Goal: Information Seeking & Learning: Learn about a topic

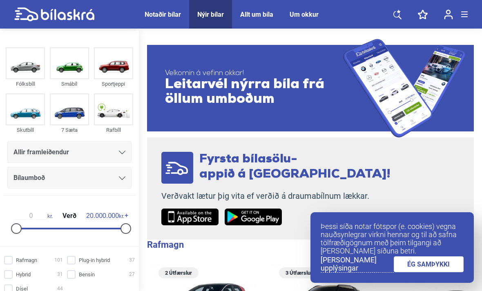
click at [426, 272] on link "ÉG SAMÞYKKI" at bounding box center [429, 264] width 70 height 16
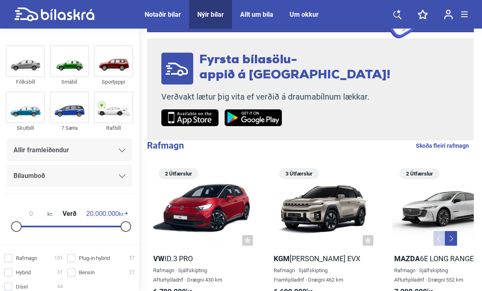
scroll to position [67, 0]
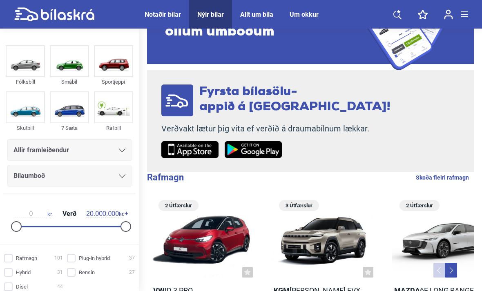
click at [158, 8] on span "Notaðir bílar" at bounding box center [162, 14] width 53 height 29
click at [156, 14] on div "Notaðir bílar" at bounding box center [163, 15] width 36 height 8
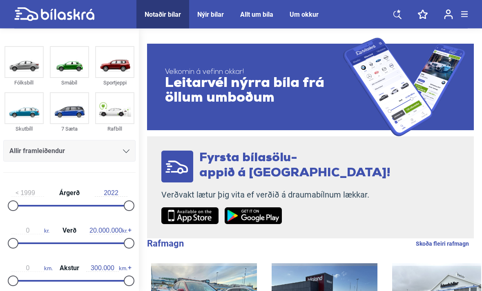
scroll to position [1, 0]
click at [94, 18] on icon at bounding box center [68, 14] width 54 height 11
click at [51, 16] on icon at bounding box center [68, 14] width 54 height 11
click at [33, 18] on icon at bounding box center [28, 14] width 21 height 14
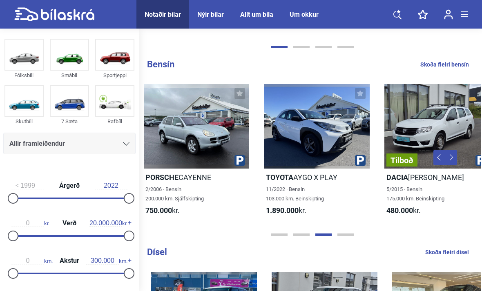
scroll to position [0, 720]
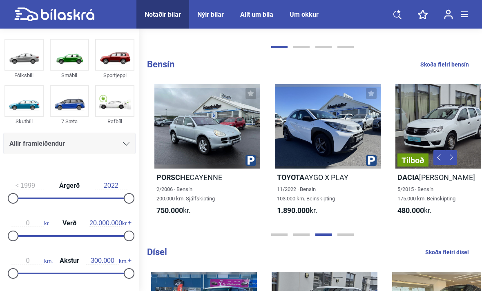
click at [227, 132] on div at bounding box center [207, 126] width 106 height 85
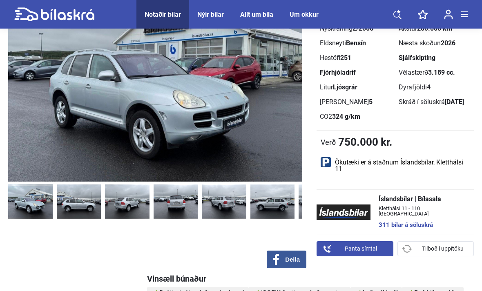
scroll to position [82, 0]
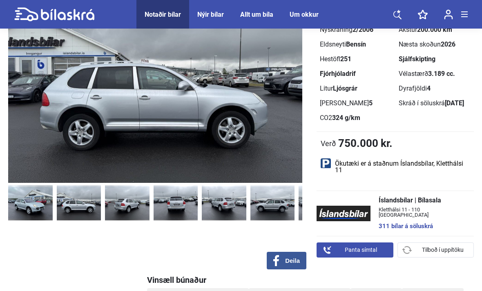
click at [73, 203] on img at bounding box center [79, 203] width 45 height 36
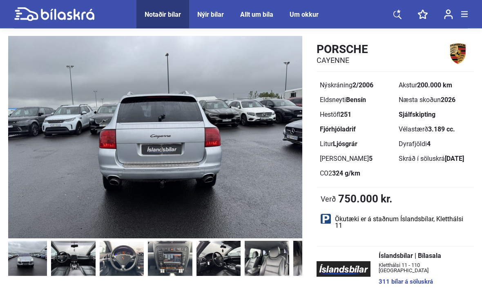
click at [222, 253] on img at bounding box center [218, 259] width 45 height 36
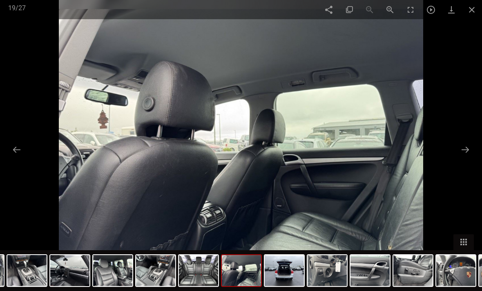
click at [471, 9] on span at bounding box center [472, 9] width 20 height 19
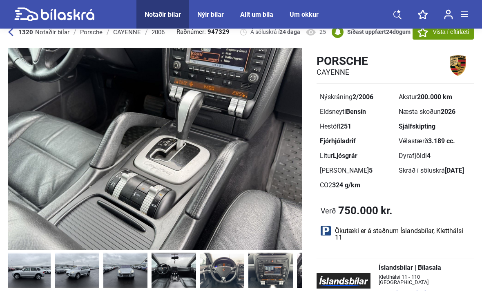
scroll to position [0, 244]
click at [39, 275] on img at bounding box center [29, 271] width 45 height 36
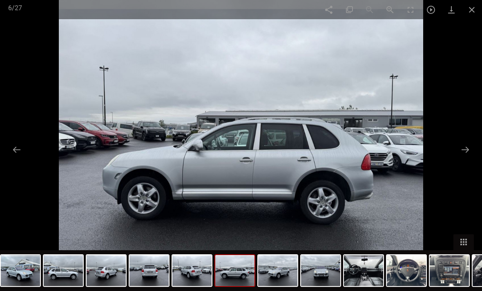
click at [468, 10] on span at bounding box center [472, 9] width 20 height 19
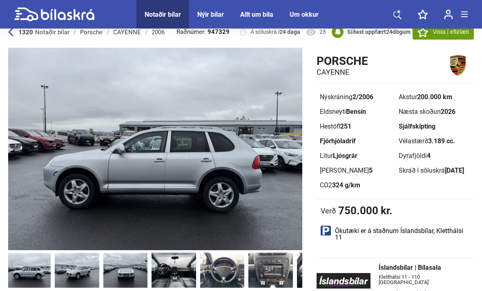
click at [122, 270] on img at bounding box center [125, 271] width 45 height 36
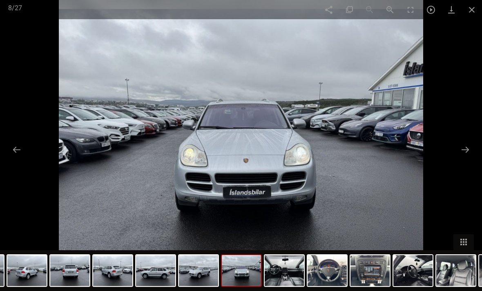
click at [461, 10] on link at bounding box center [451, 9] width 20 height 19
click at [468, 9] on span at bounding box center [472, 9] width 20 height 19
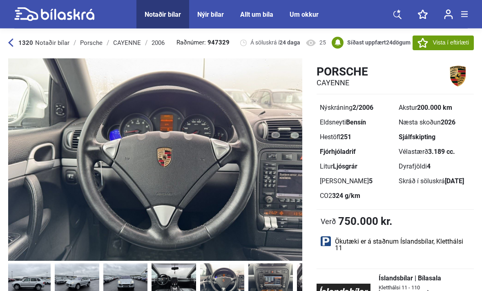
scroll to position [2, 0]
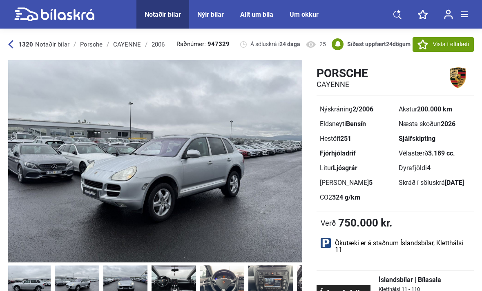
click at [98, 268] on img at bounding box center [77, 283] width 45 height 36
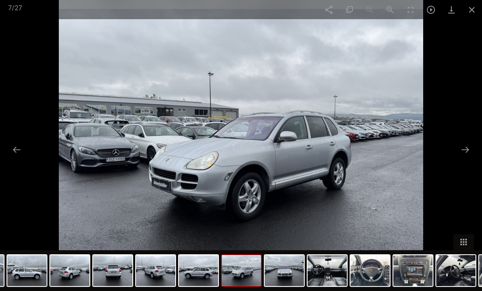
click at [19, 158] on button at bounding box center [16, 150] width 17 height 16
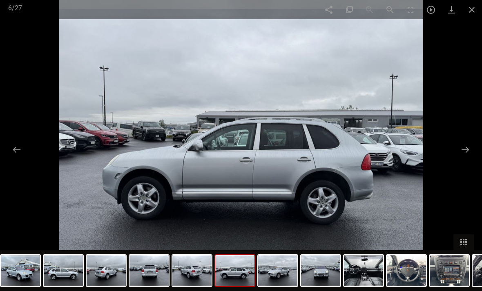
click at [22, 158] on button at bounding box center [16, 150] width 17 height 16
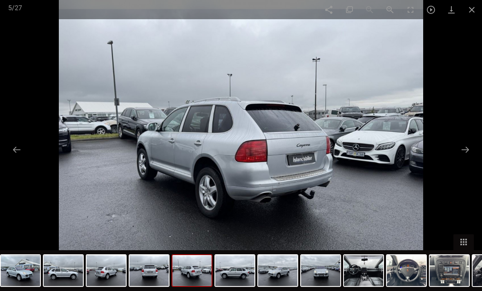
click at [22, 158] on button at bounding box center [16, 150] width 17 height 16
click at [17, 158] on button at bounding box center [16, 150] width 17 height 16
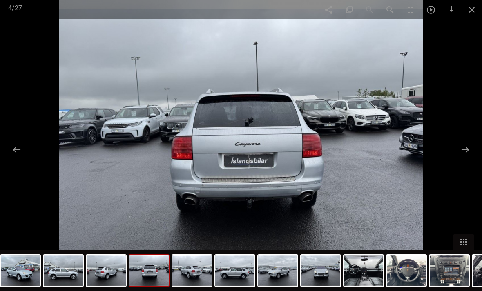
click at [18, 156] on button at bounding box center [16, 150] width 17 height 16
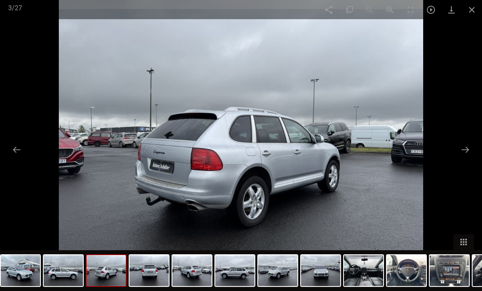
click at [21, 158] on button at bounding box center [16, 150] width 17 height 16
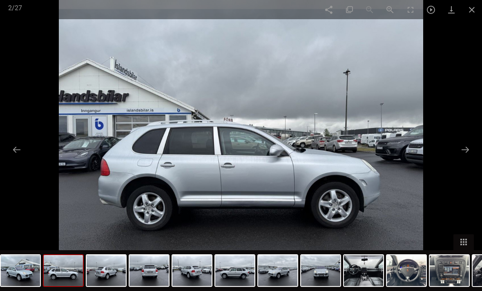
click at [468, 146] on button at bounding box center [465, 150] width 17 height 16
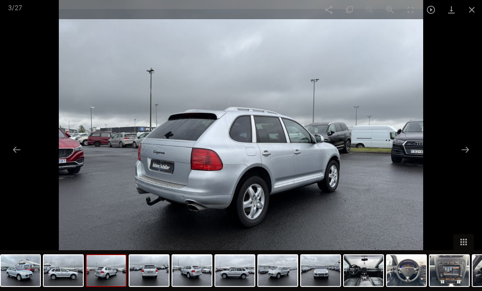
click at [463, 146] on button at bounding box center [465, 150] width 17 height 16
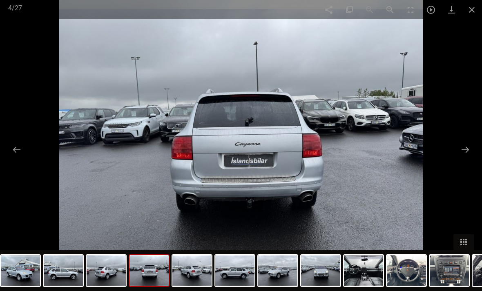
click at [464, 147] on button at bounding box center [465, 150] width 17 height 16
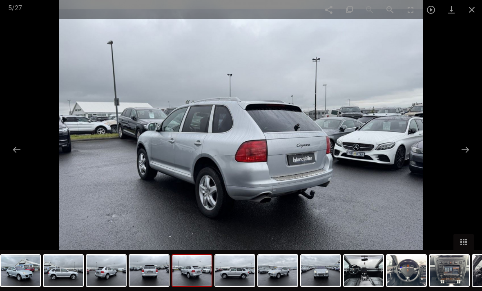
click at [462, 145] on button at bounding box center [465, 150] width 17 height 16
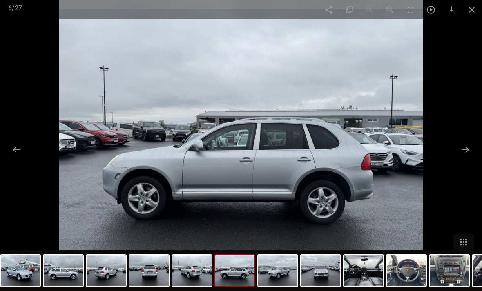
click at [462, 13] on span at bounding box center [472, 9] width 20 height 19
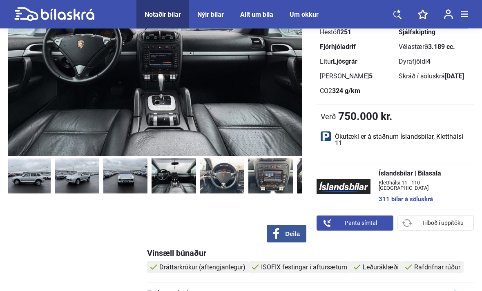
click at [27, 176] on img at bounding box center [29, 177] width 45 height 36
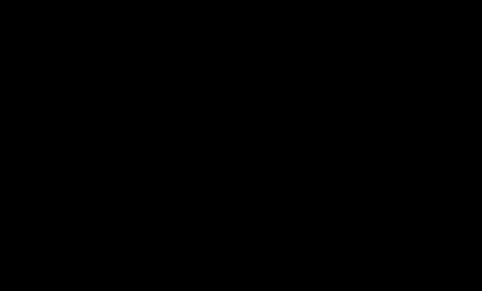
scroll to position [109, 0]
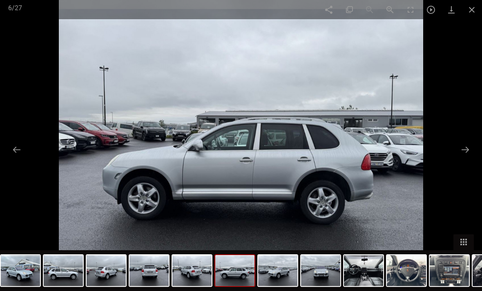
click at [472, 6] on span at bounding box center [472, 9] width 20 height 19
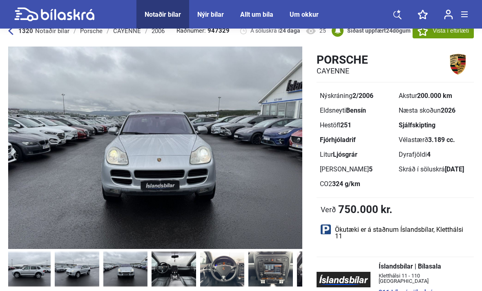
scroll to position [16, 0]
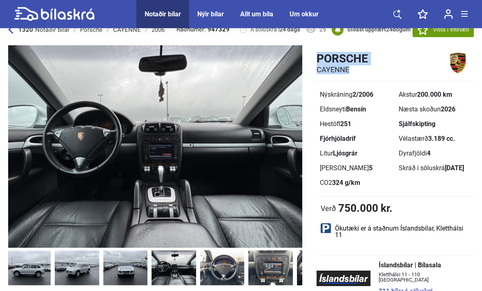
copy div "Porsche CAYENNE"
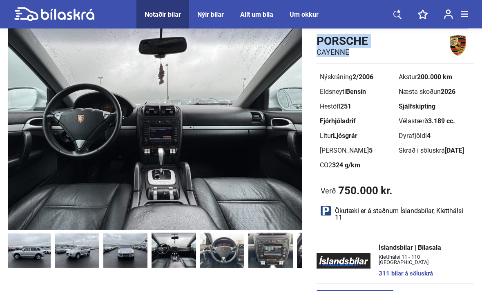
scroll to position [35, 0]
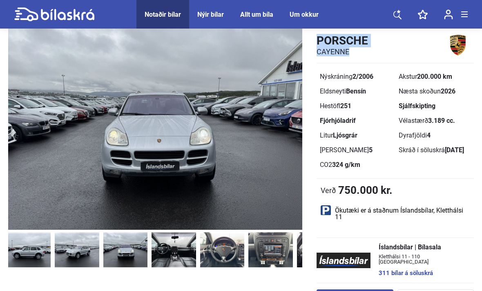
click at [114, 243] on img at bounding box center [125, 250] width 45 height 36
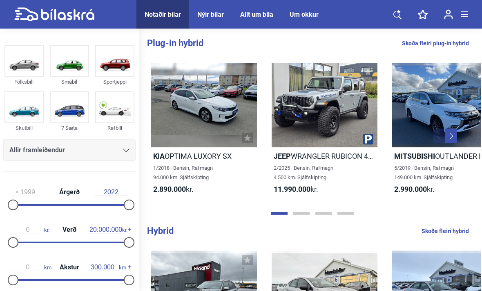
scroll to position [388, 0]
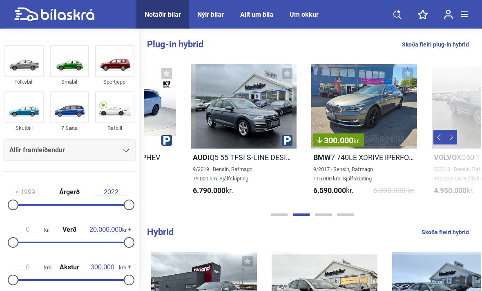
click at [452, 142] on button "Next" at bounding box center [451, 137] width 12 height 15
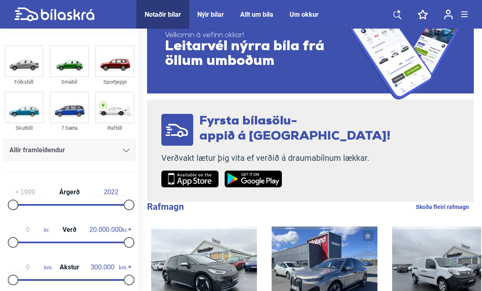
scroll to position [0, 0]
